Goal: Book appointment/travel/reservation

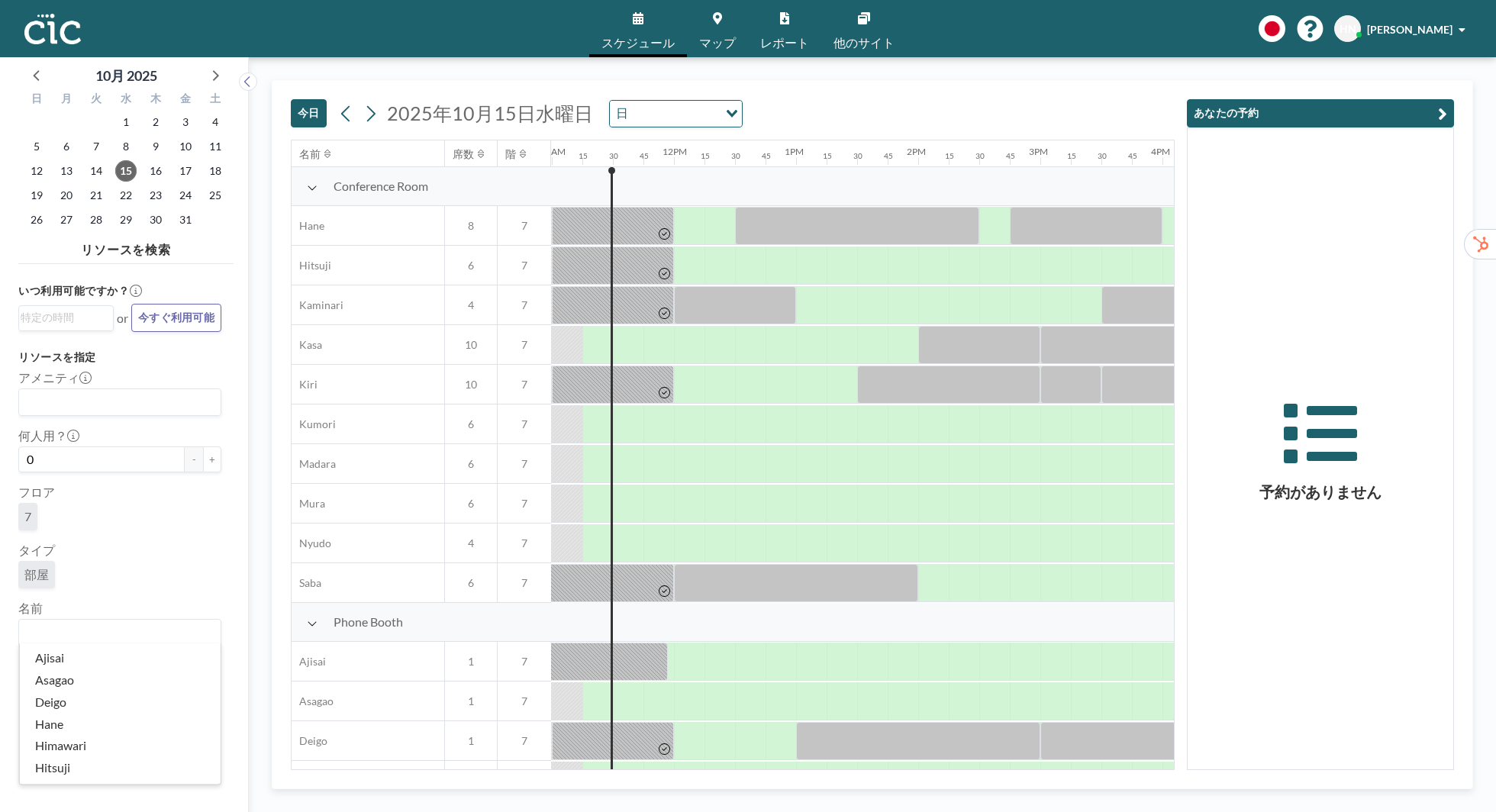
scroll to position [0, 1344]
click at [126, 636] on input "Search for option" at bounding box center [116, 632] width 192 height 20
type input "Wata"
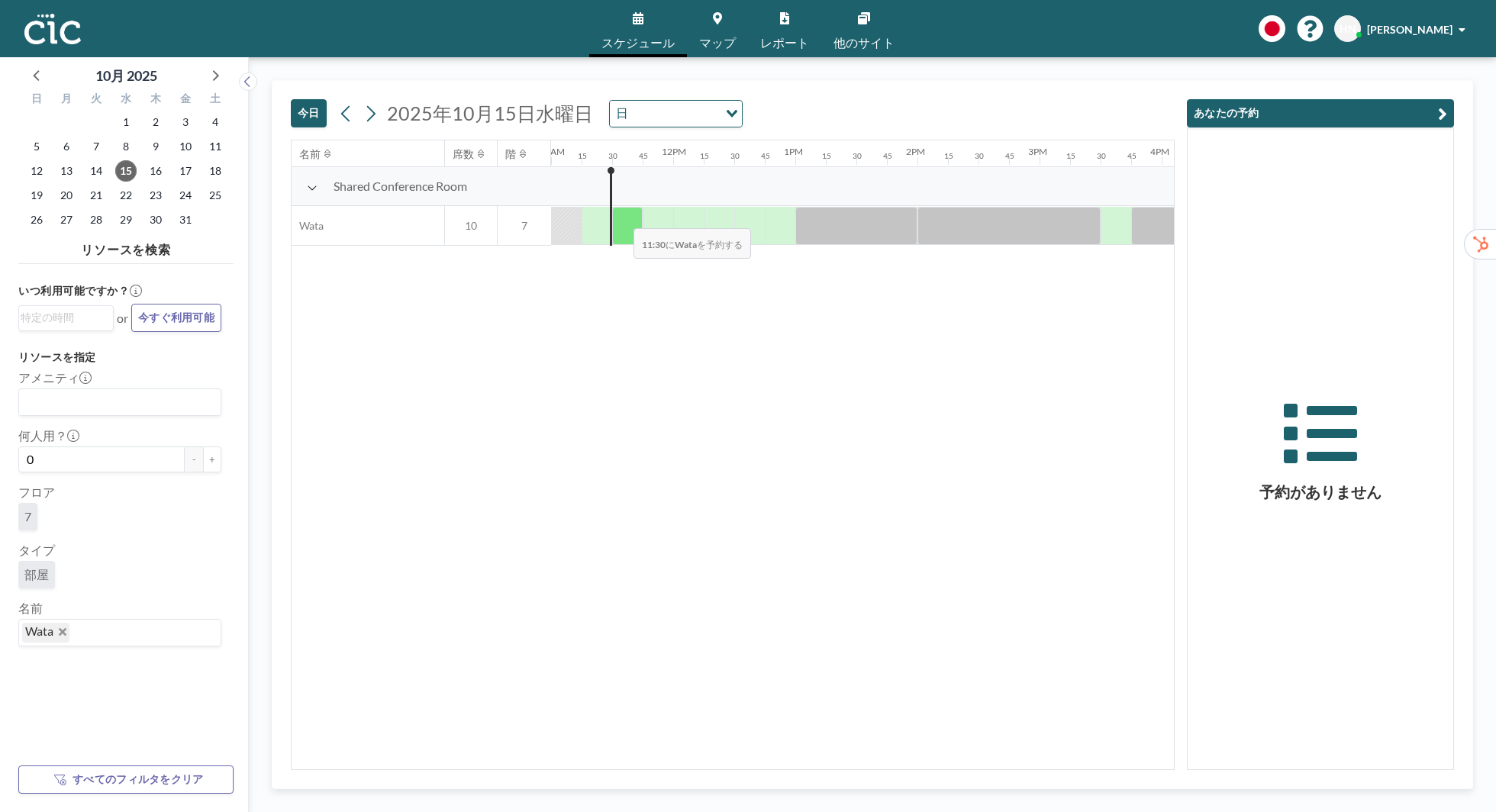
click at [622, 217] on div at bounding box center [627, 226] width 31 height 38
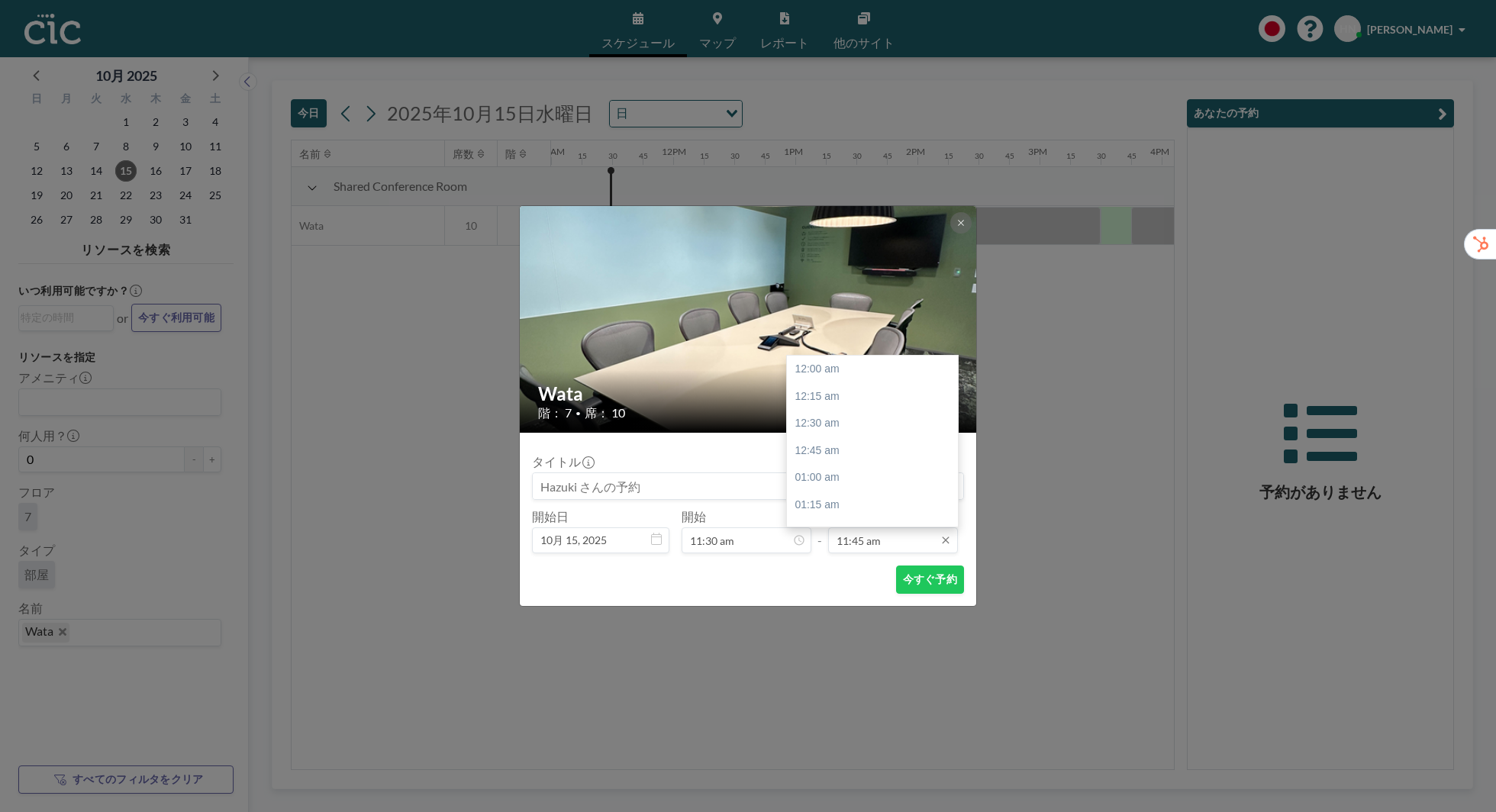
scroll to position [1276, 0]
click at [871, 395] on div "12:00 pm" at bounding box center [873, 396] width 171 height 27
click at [891, 406] on div "12:15 pm" at bounding box center [873, 395] width 171 height 27
type input "12:15 pm"
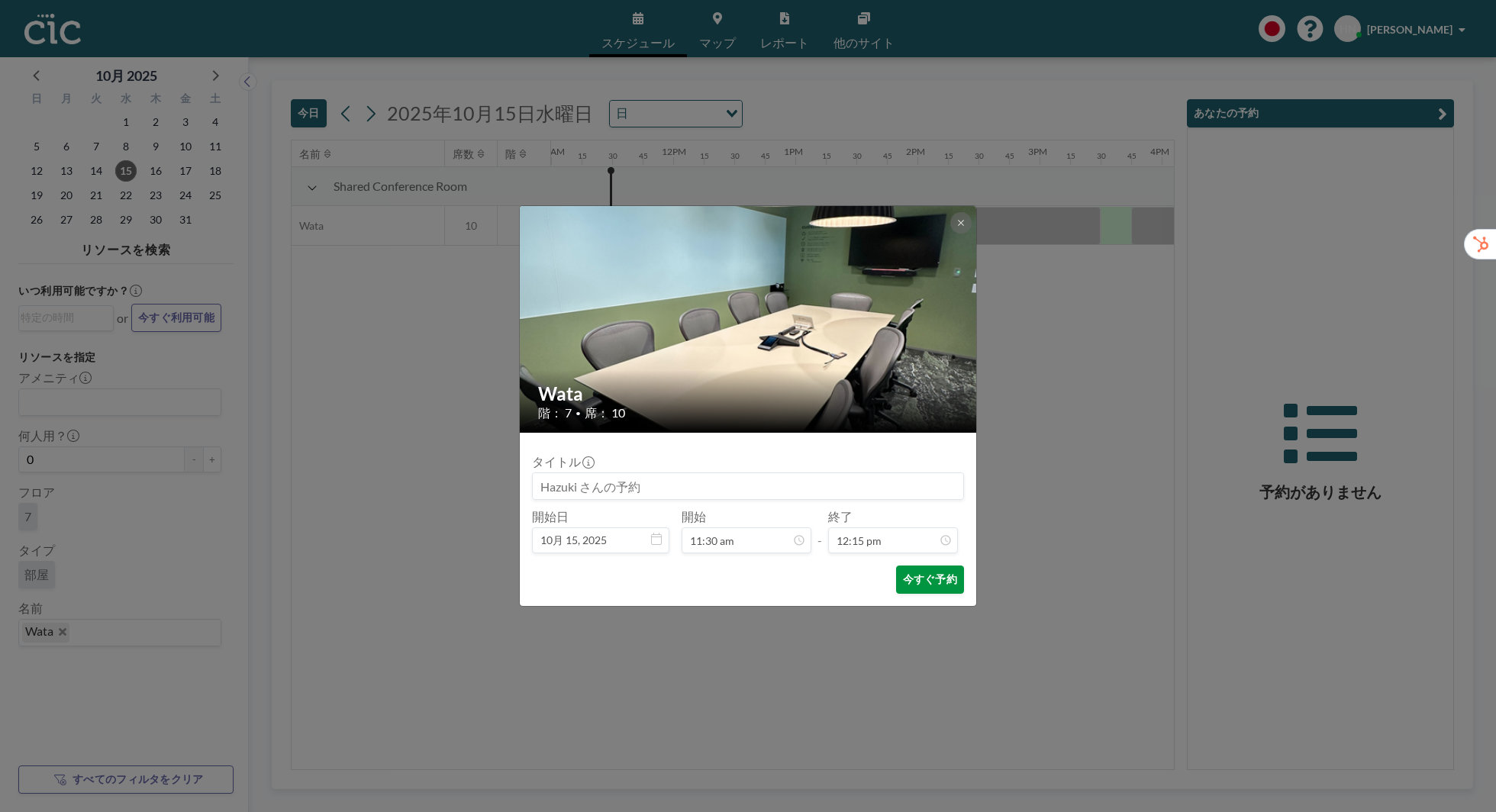
scroll to position [1331, 0]
click at [928, 575] on button "今すぐ予約" at bounding box center [930, 580] width 68 height 28
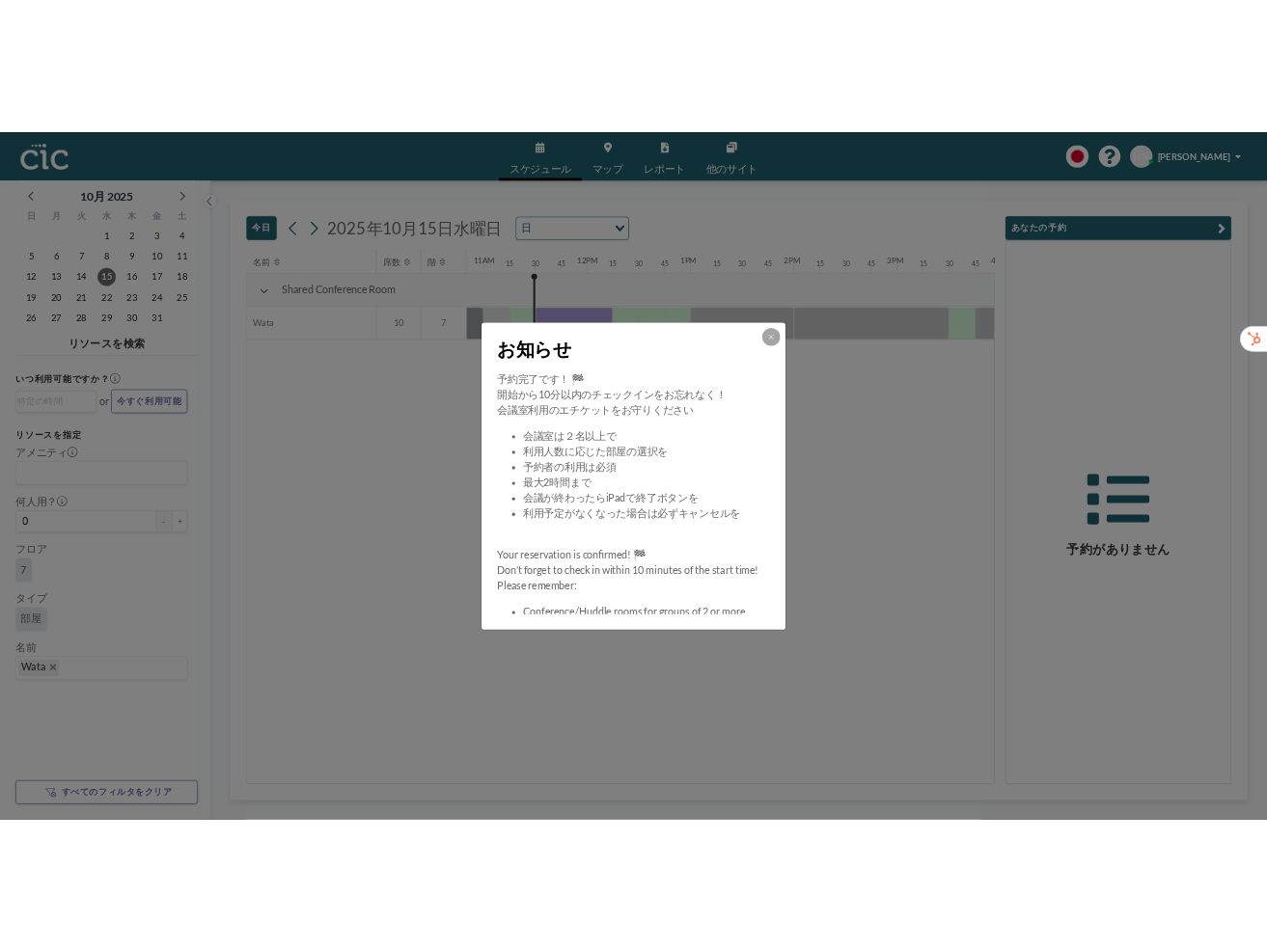
scroll to position [0, 1699]
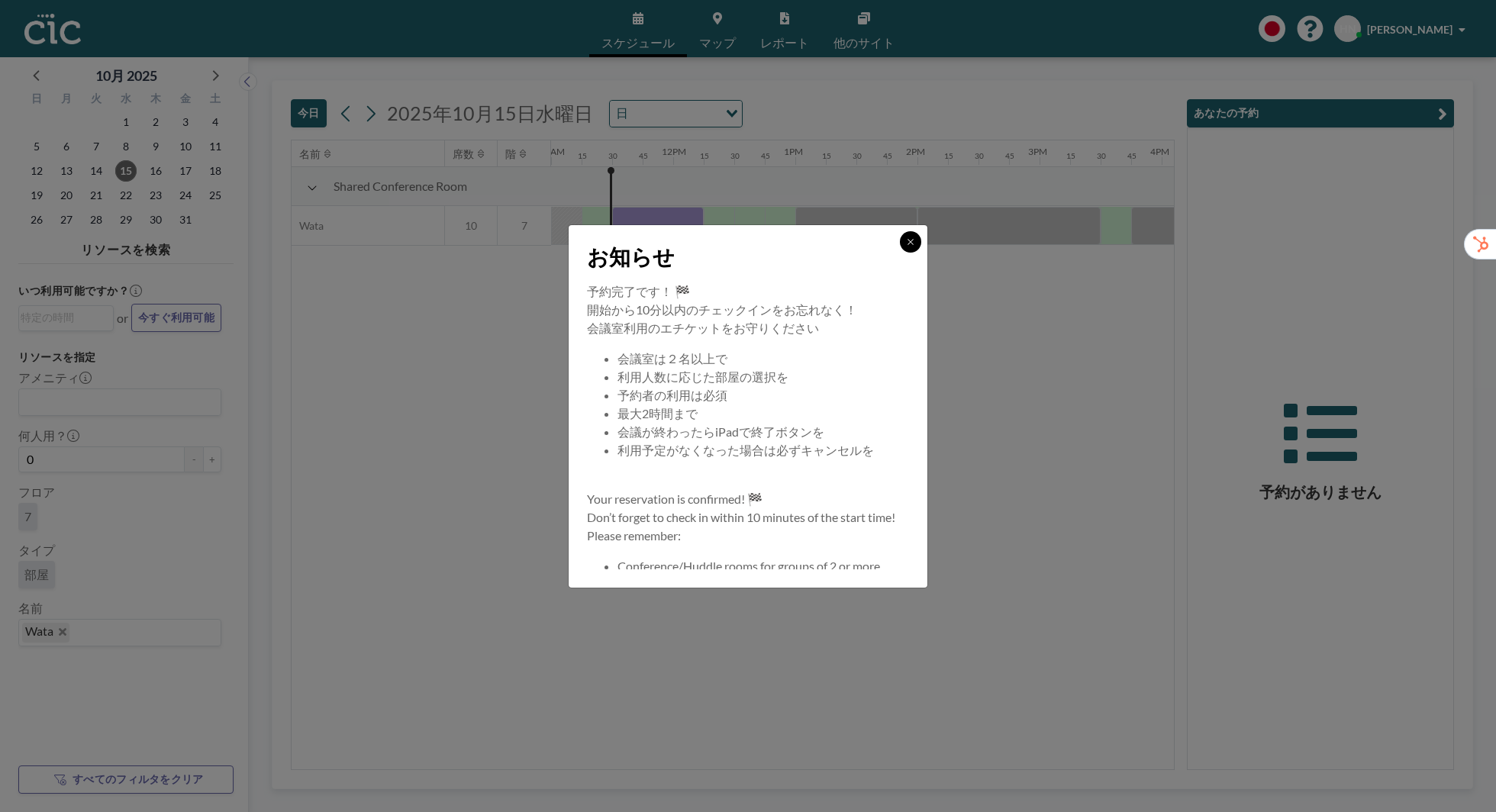
click at [914, 246] on button at bounding box center [910, 242] width 21 height 21
